Goal: Information Seeking & Learning: Check status

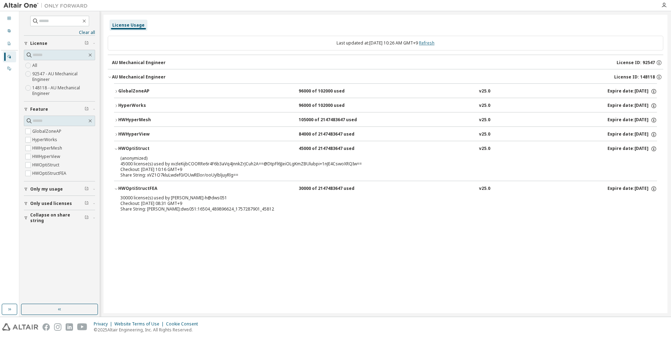
click at [434, 41] on link "Refresh" at bounding box center [426, 43] width 15 height 6
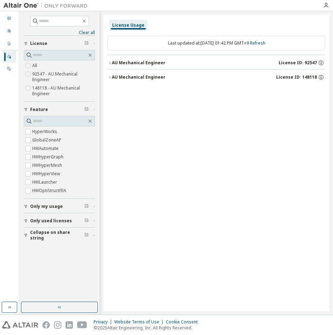
click at [150, 112] on div "License Usage Last updated at: [DATE] 01:42 PM GMT+9 Refresh AU Mechanical Engi…" at bounding box center [216, 163] width 226 height 296
click at [125, 65] on div "AU Mechanical Engineer" at bounding box center [139, 63] width 54 height 6
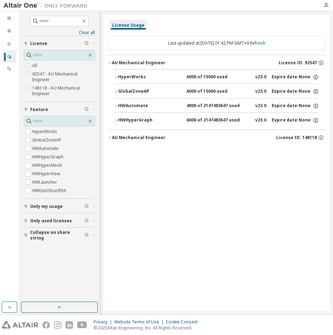
click at [122, 76] on div "HyperWorks" at bounding box center [149, 77] width 63 height 6
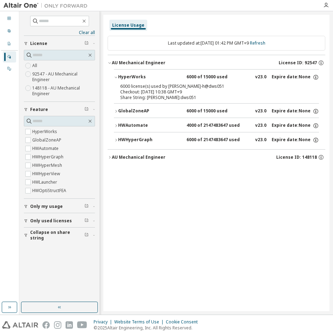
click at [122, 76] on div "HyperWorks" at bounding box center [149, 77] width 63 height 6
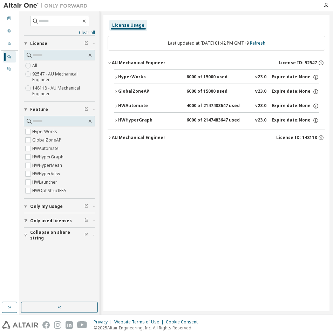
click at [122, 89] on div "GlobalZoneAP" at bounding box center [149, 91] width 63 height 6
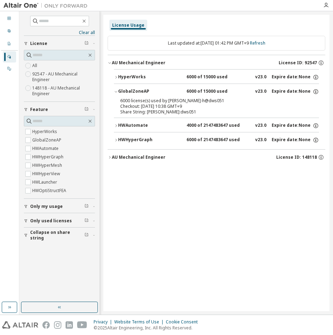
click at [122, 89] on div "GlobalZoneAP" at bounding box center [149, 91] width 63 height 6
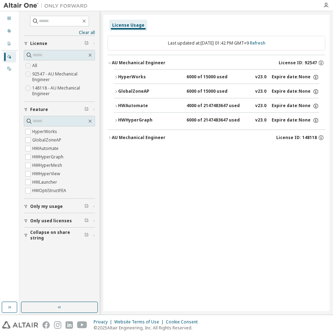
click at [124, 105] on div "HWAutomate" at bounding box center [149, 106] width 63 height 6
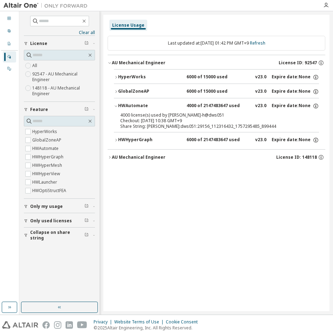
click at [132, 103] on div "HWAutomate" at bounding box center [149, 106] width 63 height 6
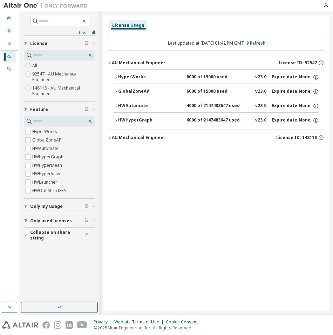
click at [133, 120] on div "HWHyperGraph" at bounding box center [149, 120] width 63 height 6
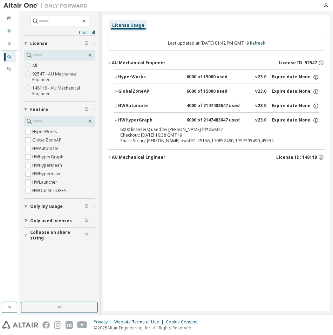
click at [136, 119] on div "HWHyperGraph" at bounding box center [149, 120] width 63 height 6
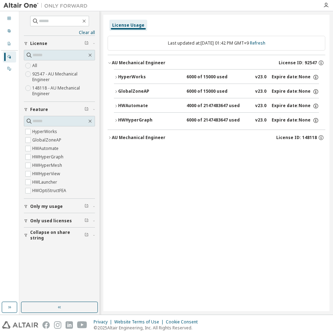
click at [133, 135] on div "AU Mechanical Engineer" at bounding box center [139, 138] width 54 height 6
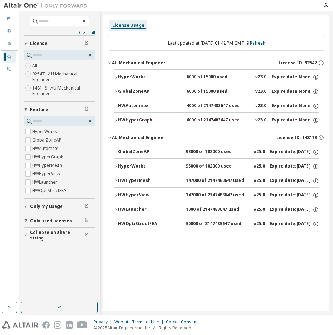
click at [143, 152] on div "GlobalZoneAP" at bounding box center [149, 152] width 63 height 6
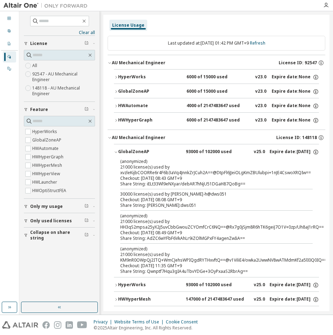
click at [143, 151] on div "GlobalZoneAP" at bounding box center [149, 152] width 63 height 6
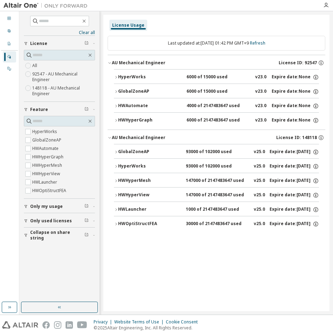
click at [136, 78] on div "HyperWorks" at bounding box center [149, 77] width 63 height 6
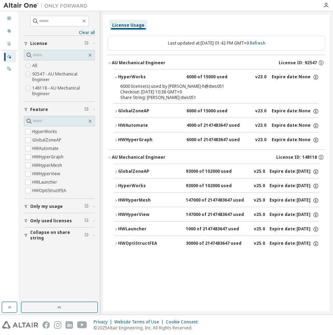
click at [136, 78] on div "HyperWorks" at bounding box center [149, 77] width 63 height 6
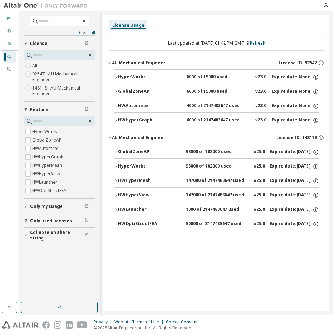
click at [140, 109] on button "HWAutomate 4000 of 2147483647 used v23.0 Expire date: None" at bounding box center [216, 105] width 205 height 15
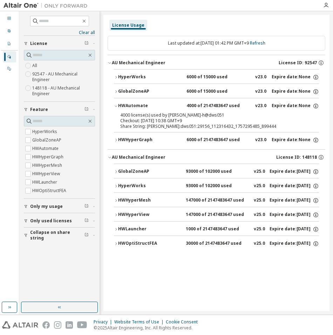
click at [142, 106] on div "HWAutomate" at bounding box center [149, 106] width 63 height 6
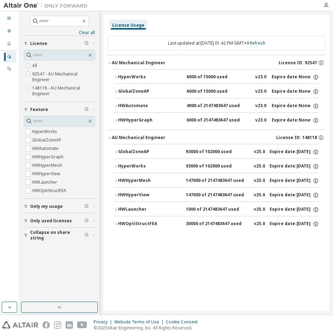
click at [144, 124] on button "HWHyperGraph 6000 of 2147483647 used v23.0 Expire date: None" at bounding box center [216, 120] width 205 height 15
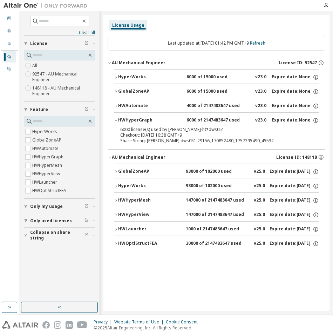
click at [144, 121] on div "HWHyperGraph" at bounding box center [149, 120] width 63 height 6
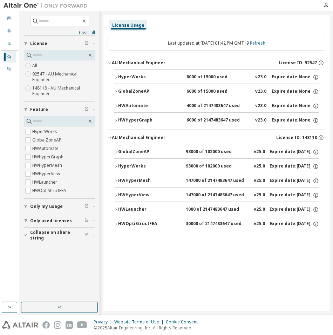
click at [262, 44] on link "Refresh" at bounding box center [257, 43] width 15 height 6
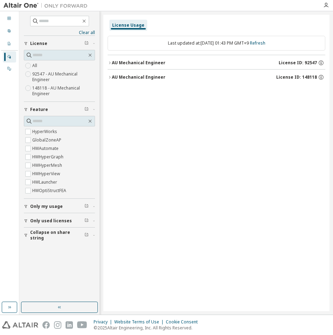
click at [156, 62] on div "AU Mechanical Engineer" at bounding box center [139, 63] width 54 height 6
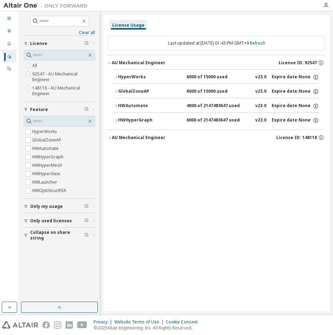
click at [163, 77] on div "HyperWorks" at bounding box center [149, 77] width 63 height 6
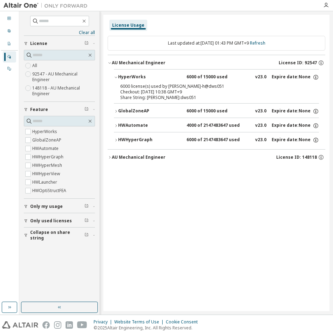
click at [164, 76] on div "HyperWorks" at bounding box center [149, 77] width 63 height 6
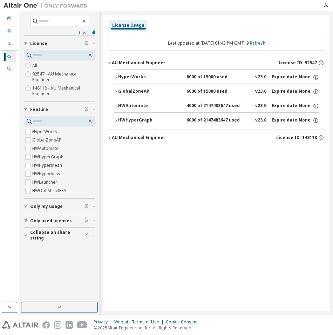
click at [265, 42] on link "Refresh" at bounding box center [257, 43] width 15 height 6
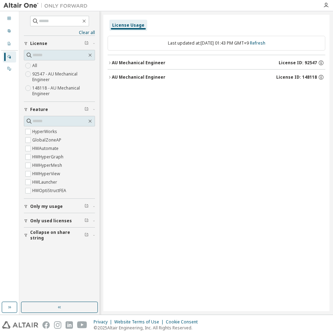
click at [193, 59] on button "AU Mechanical Engineer License ID: 92547" at bounding box center [217, 62] width 218 height 15
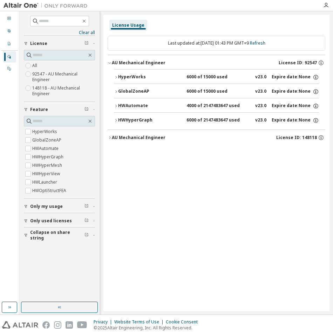
click at [175, 74] on div "HyperWorks" at bounding box center [149, 77] width 63 height 6
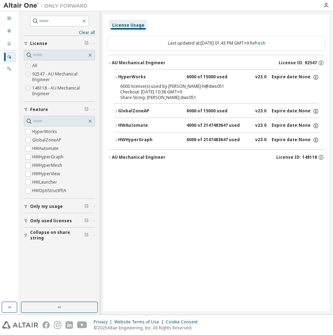
click at [175, 74] on div "HyperWorks" at bounding box center [149, 77] width 63 height 6
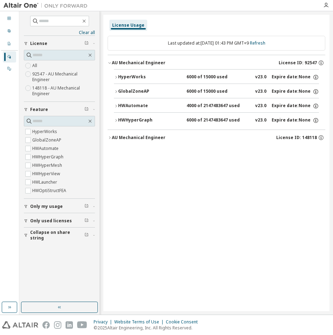
click at [284, 235] on div "License Usage Last updated at: [DATE] 01:43 PM GMT+9 Refresh AU Mechanical Engi…" at bounding box center [216, 163] width 226 height 296
click at [265, 44] on link "Refresh" at bounding box center [257, 43] width 15 height 6
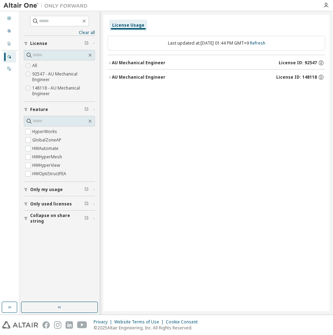
click at [239, 65] on div "AU Mechanical Engineer License ID: 92547" at bounding box center [219, 63] width 214 height 6
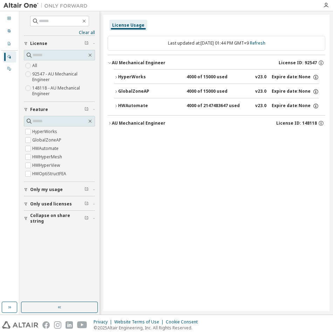
click at [141, 79] on div "HyperWorks" at bounding box center [149, 77] width 63 height 6
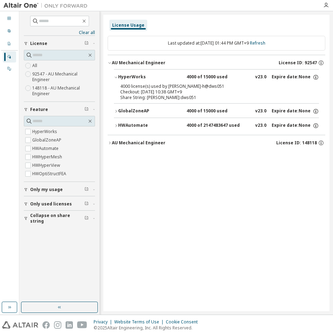
click at [135, 126] on div "HWAutomate" at bounding box center [149, 125] width 63 height 6
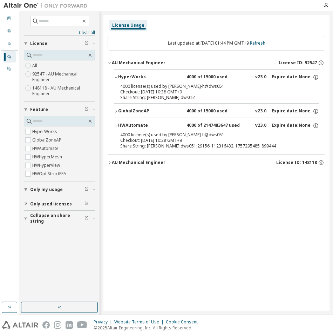
click at [135, 125] on div "HWAutomate" at bounding box center [149, 125] width 63 height 6
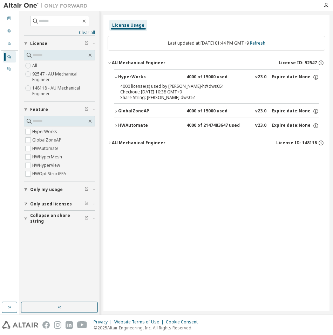
click at [119, 64] on div "AU Mechanical Engineer" at bounding box center [139, 63] width 54 height 6
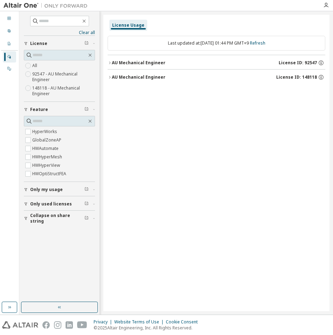
click at [177, 156] on div "License Usage Last updated at: [DATE] 01:44 PM GMT+9 Refresh AU Mechanical Engi…" at bounding box center [216, 163] width 226 height 296
click at [127, 62] on div "AU Mechanical Engineer" at bounding box center [139, 63] width 54 height 6
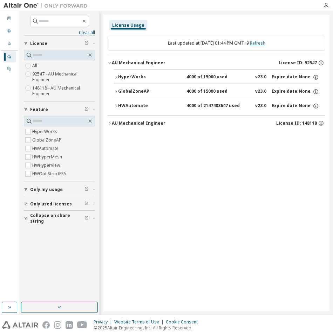
click at [265, 43] on link "Refresh" at bounding box center [257, 43] width 15 height 6
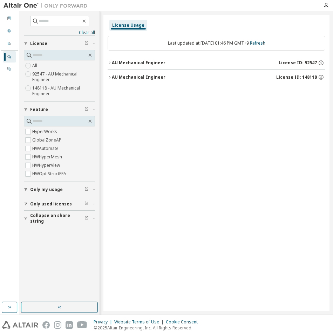
click at [163, 66] on button "AU Mechanical Engineer License ID: 92547" at bounding box center [217, 62] width 218 height 15
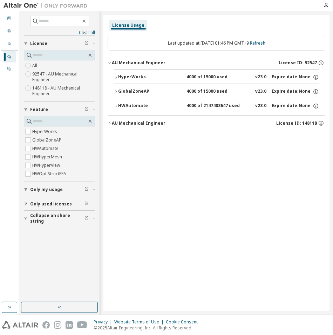
click at [141, 106] on div "HWAutomate" at bounding box center [149, 106] width 63 height 6
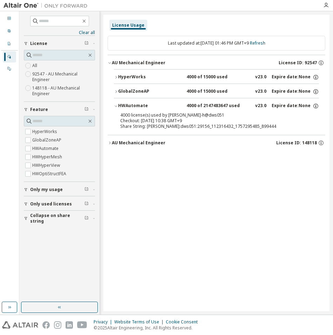
click at [141, 106] on div "HWAutomate" at bounding box center [149, 106] width 63 height 6
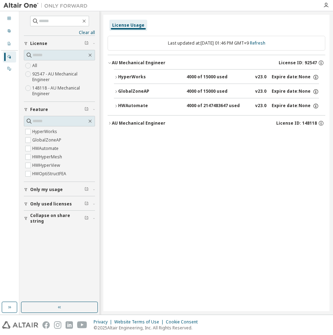
click at [110, 66] on button "AU Mechanical Engineer License ID: 92547" at bounding box center [217, 62] width 218 height 15
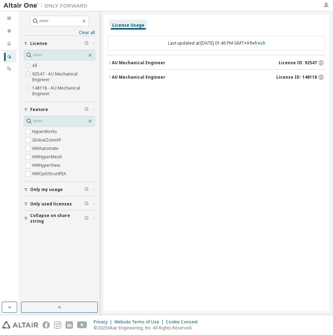
click at [121, 78] on div "AU Mechanical Engineer" at bounding box center [139, 77] width 54 height 6
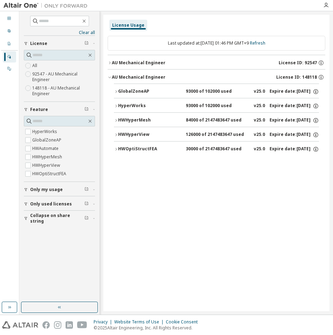
click at [130, 91] on div "GlobalZoneAP" at bounding box center [149, 91] width 63 height 6
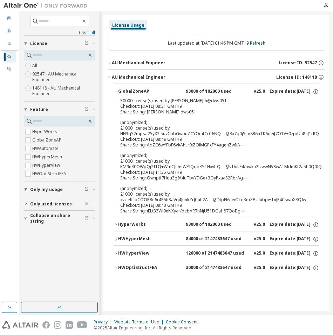
click at [130, 91] on div "GlobalZoneAP" at bounding box center [149, 91] width 63 height 6
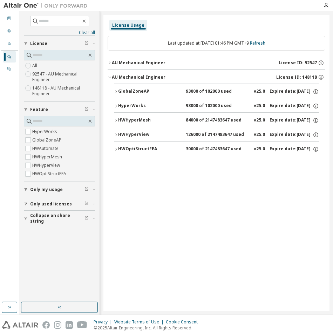
click at [136, 104] on div "HyperWorks" at bounding box center [149, 106] width 63 height 6
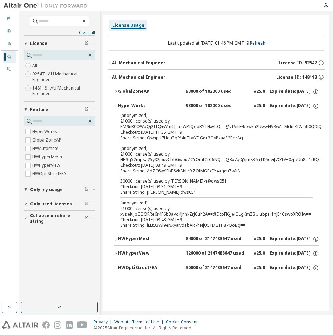
click at [136, 104] on div "HyperWorks" at bounding box center [149, 106] width 63 height 6
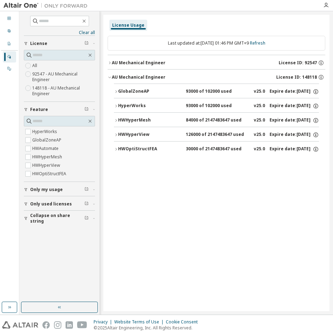
click at [139, 117] on div "HWHyperMesh" at bounding box center [149, 120] width 63 height 6
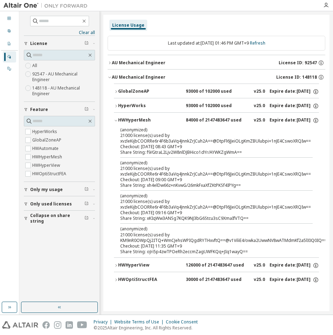
click at [141, 120] on div "HWHyperMesh" at bounding box center [149, 120] width 63 height 6
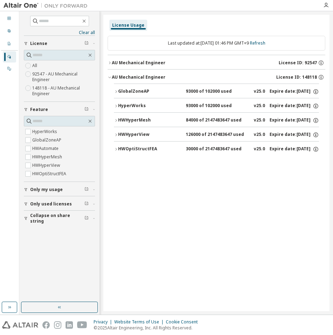
click at [142, 132] on div "HWHyperView" at bounding box center [149, 135] width 63 height 6
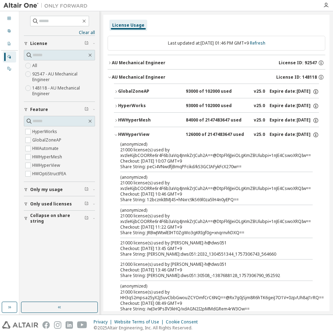
click at [142, 132] on div "HWHyperView" at bounding box center [149, 135] width 63 height 6
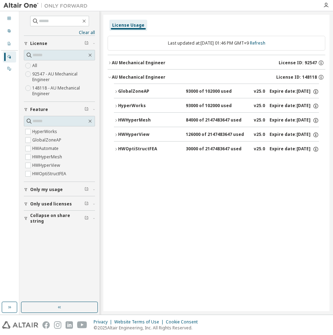
click at [145, 147] on div "HWOptiStructFEA" at bounding box center [149, 149] width 63 height 6
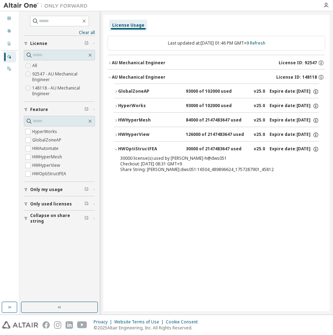
click at [145, 146] on div "HWOptiStructFEA" at bounding box center [149, 149] width 63 height 6
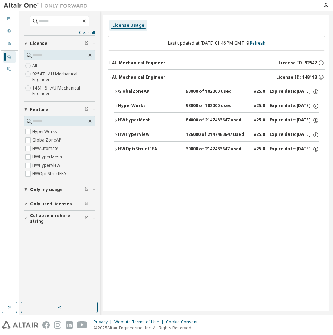
click at [143, 128] on button "HWHyperView 126000 of 2147483647 used v25.0 Expire date: [DATE]" at bounding box center [216, 134] width 205 height 15
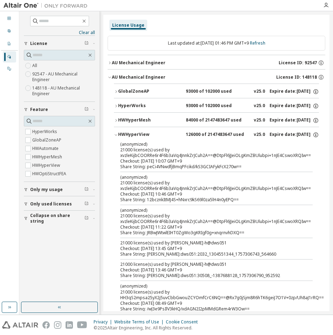
click at [143, 132] on div "HWHyperView" at bounding box center [149, 135] width 63 height 6
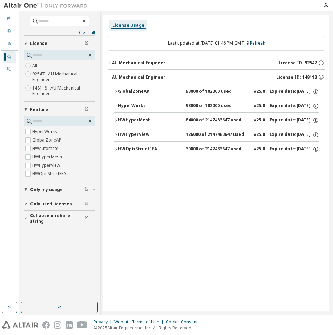
click at [148, 113] on button "HWHyperMesh 84000 of 2147483647 used v25.0 Expire date: [DATE]" at bounding box center [216, 120] width 205 height 15
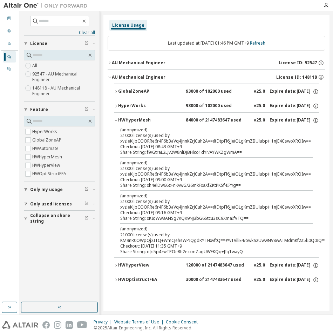
click at [148, 120] on div "HWHyperMesh" at bounding box center [149, 120] width 63 height 6
